Goal: Browse casually: Explore the website without a specific task or goal

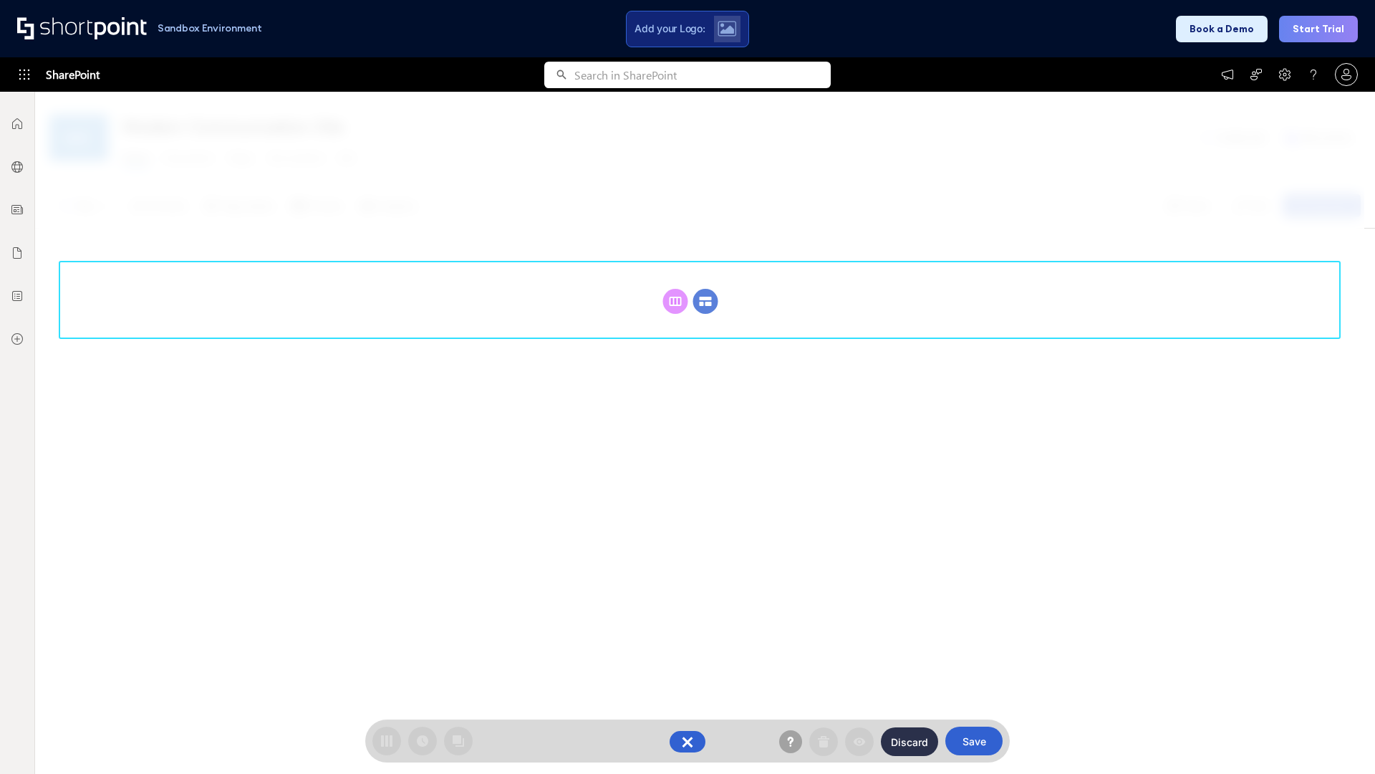
click at [706, 301] on circle at bounding box center [705, 301] width 25 height 25
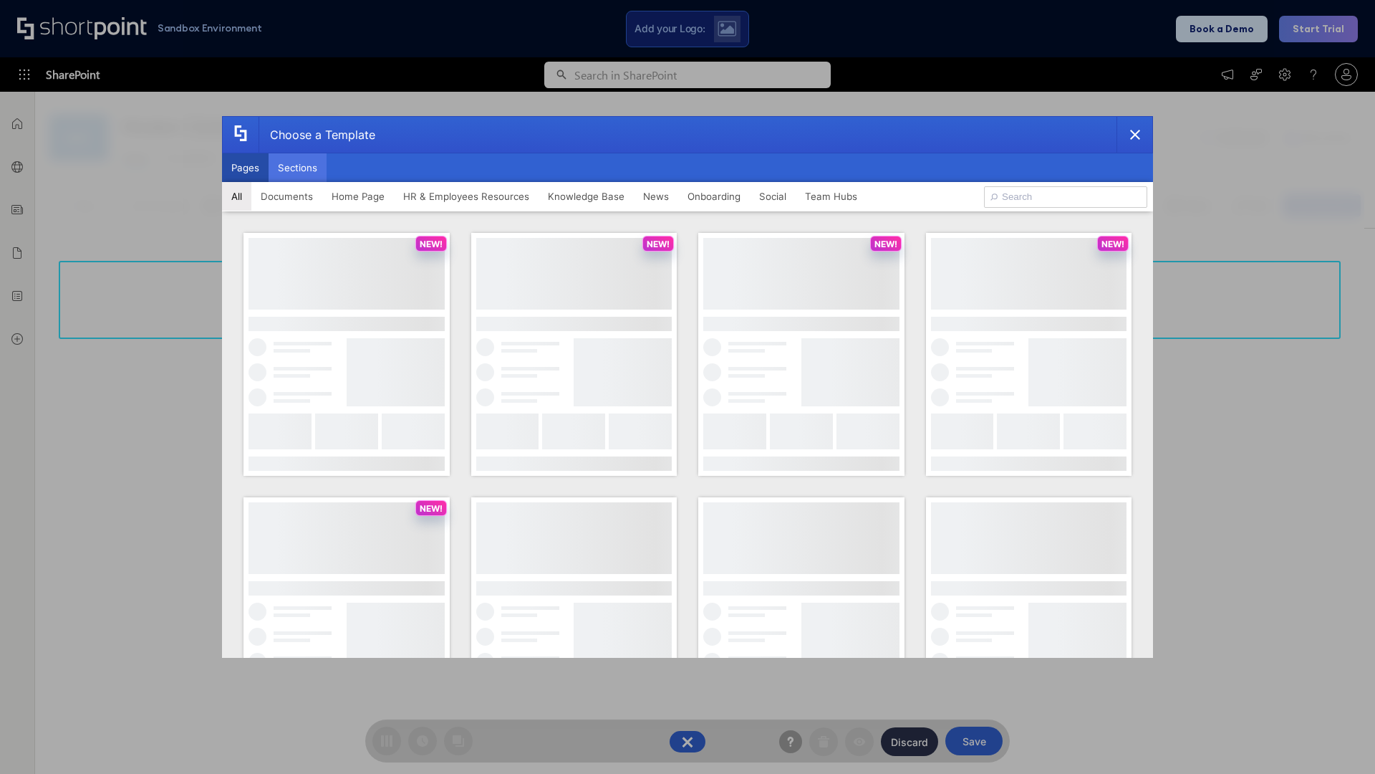
click at [297, 168] on button "Sections" at bounding box center [298, 167] width 58 height 29
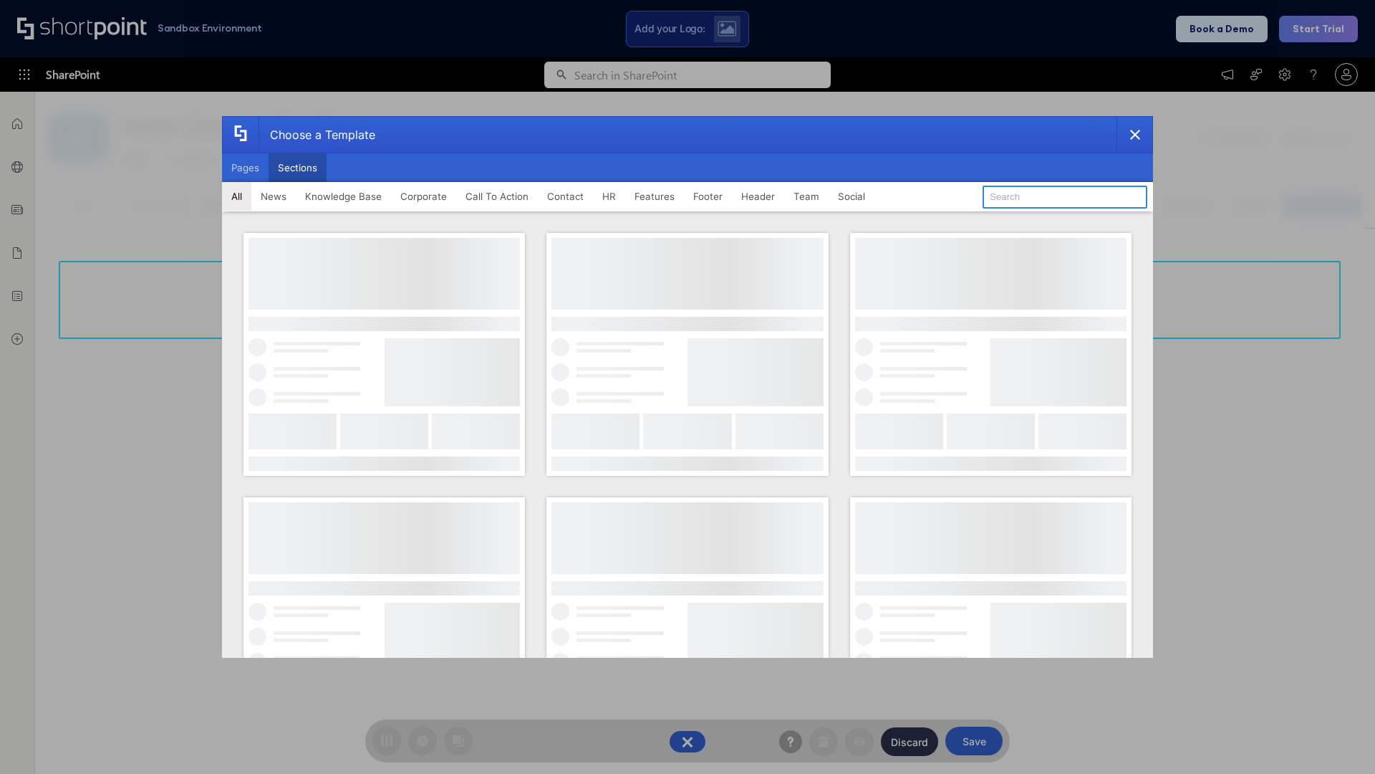
type input "Teammate 2"
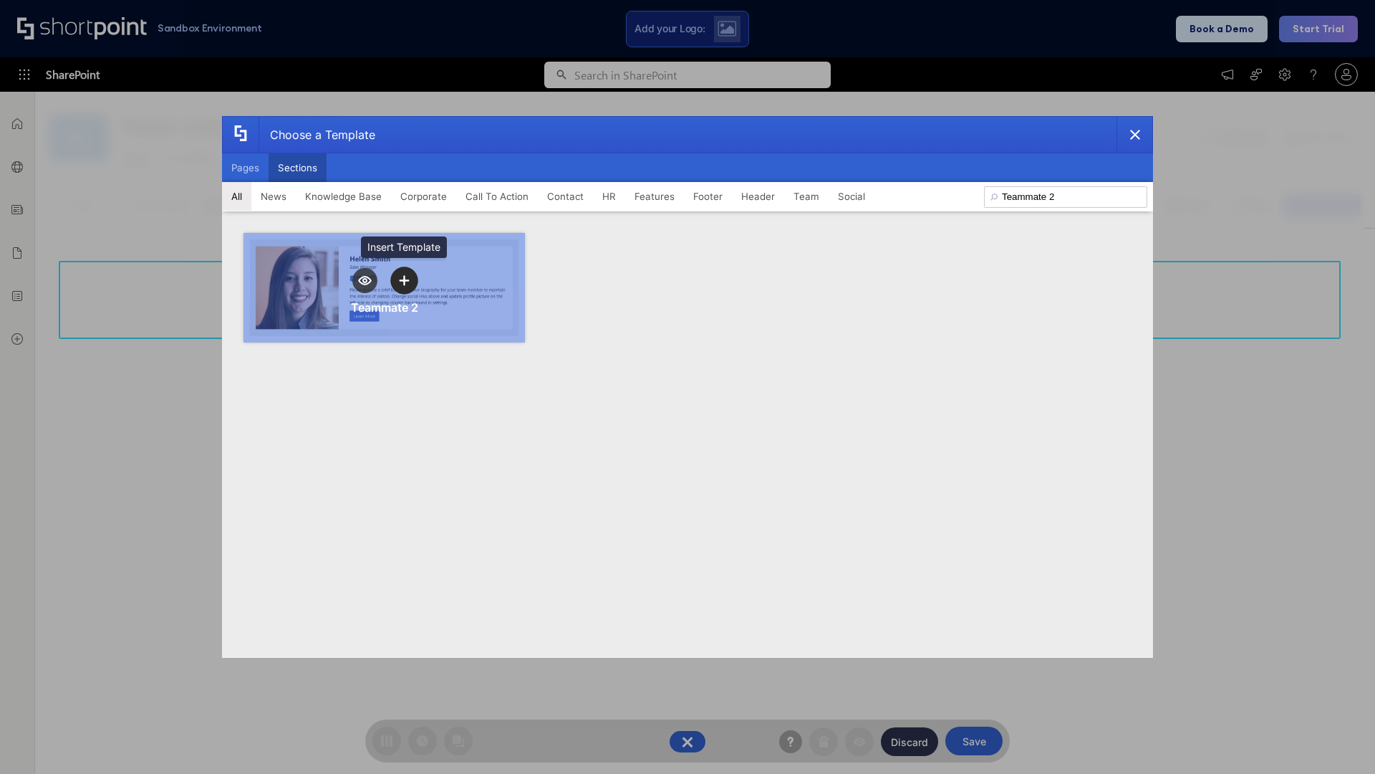
click at [404, 280] on icon "template selector" at bounding box center [404, 280] width 10 height 10
